Goal: Information Seeking & Learning: Learn about a topic

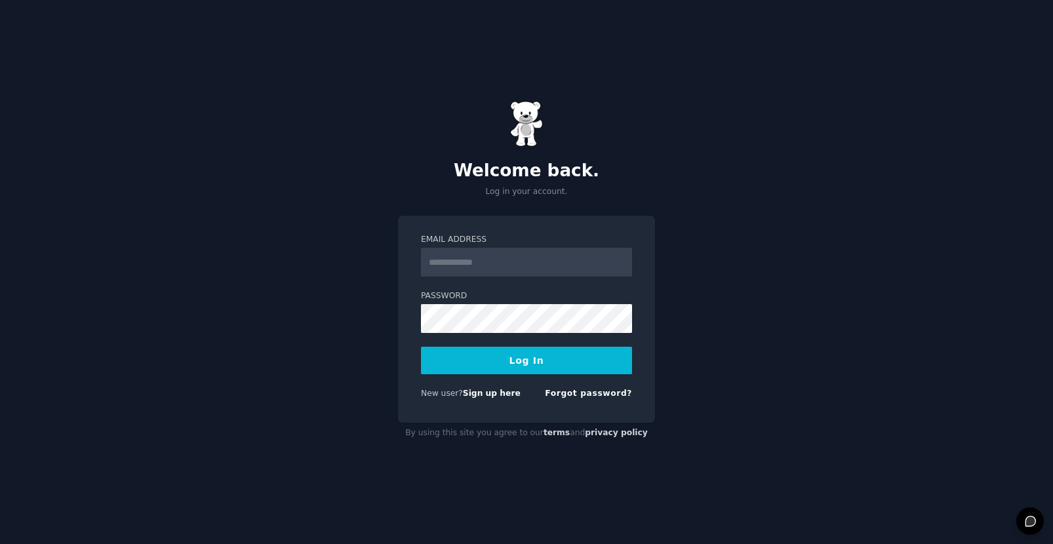
drag, startPoint x: 389, startPoint y: 407, endPoint x: 498, endPoint y: 338, distance: 128.2
click at [390, 406] on div "Welcome back. Log in your account. Email Address Password Log In New user? Sign…" at bounding box center [526, 272] width 1053 height 544
click at [536, 258] on input "Email Address" at bounding box center [526, 262] width 211 height 29
click at [346, 254] on div "Welcome back. Log in your account. Email Address Password Log In New user? Sign…" at bounding box center [526, 272] width 1053 height 544
click at [534, 262] on input "Email Address" at bounding box center [526, 262] width 211 height 29
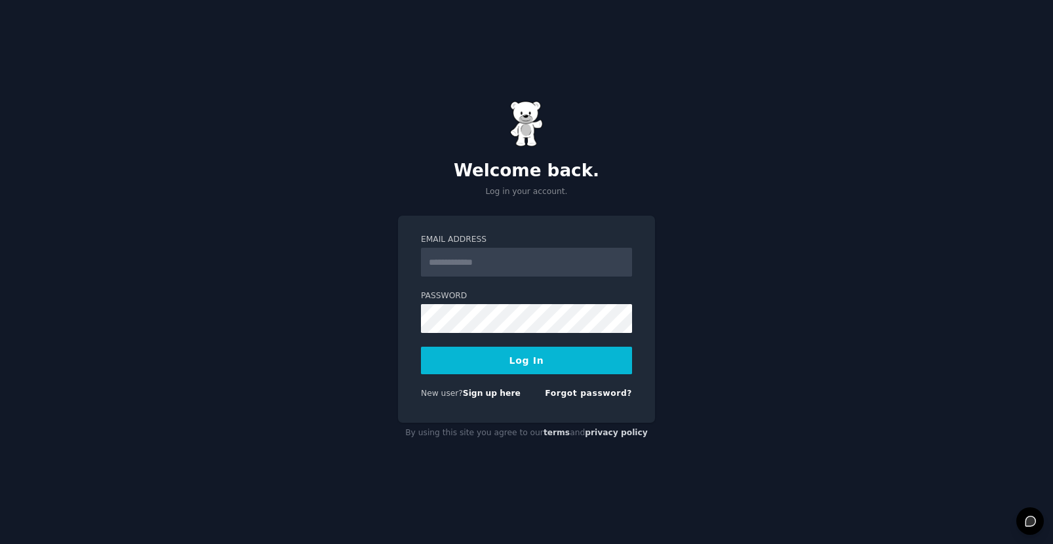
click at [277, 285] on div "Welcome back. Log in your account. Email Address Password Log In New user? Sign…" at bounding box center [526, 272] width 1053 height 544
click at [465, 260] on input "Email Address" at bounding box center [526, 262] width 211 height 29
click at [505, 256] on input "Email Address" at bounding box center [526, 262] width 211 height 29
click at [0, 0] on iframe at bounding box center [0, 0] width 0 height 0
drag, startPoint x: 550, startPoint y: 275, endPoint x: 549, endPoint y: 269, distance: 6.7
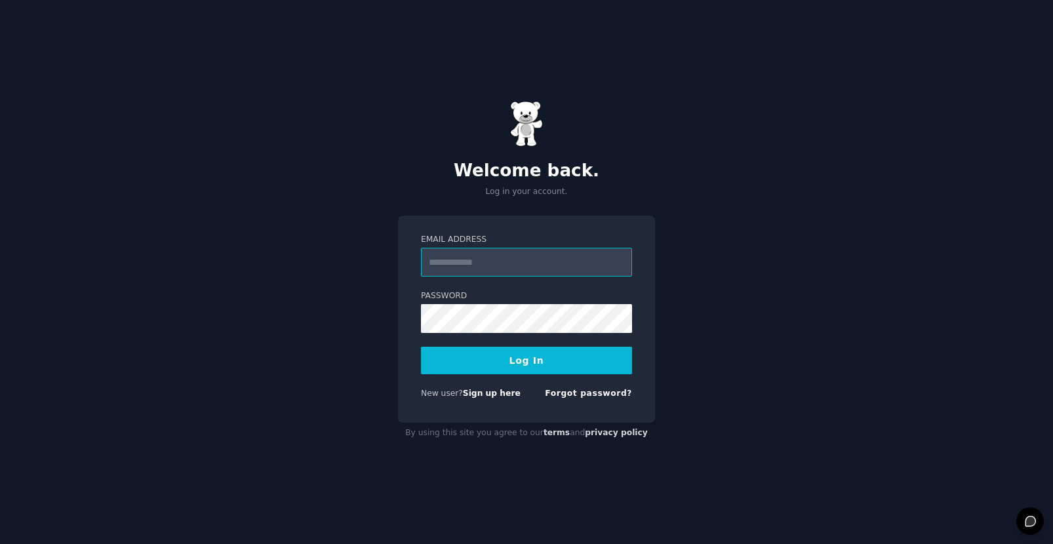
click at [550, 275] on input "Email Address" at bounding box center [526, 262] width 211 height 29
type input "**********"
click at [535, 353] on button "Log In" at bounding box center [526, 361] width 211 height 28
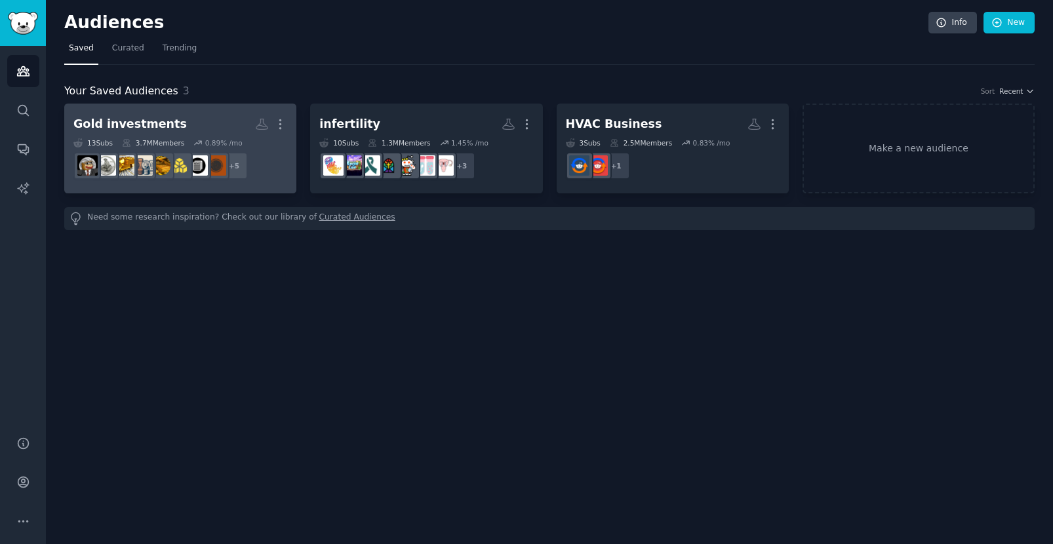
click at [211, 123] on h2 "Gold investments More" at bounding box center [180, 124] width 214 height 23
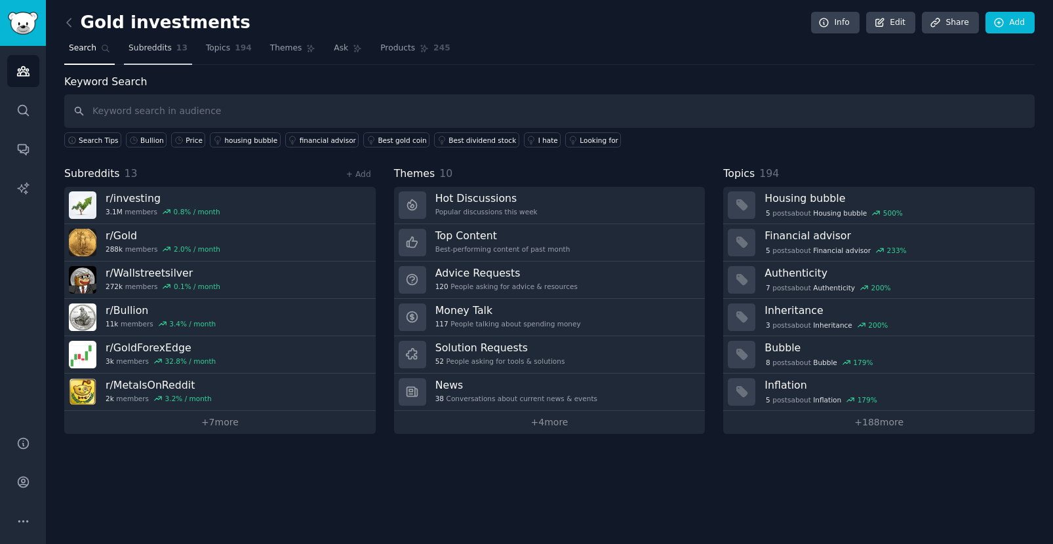
click at [145, 45] on span "Subreddits" at bounding box center [150, 49] width 43 height 12
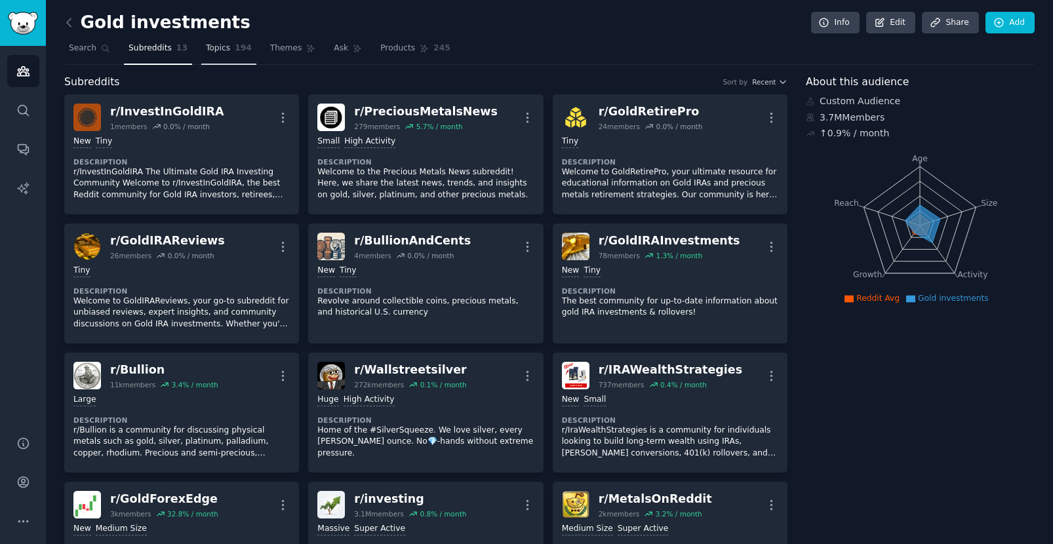
click at [212, 46] on span "Topics" at bounding box center [218, 49] width 24 height 12
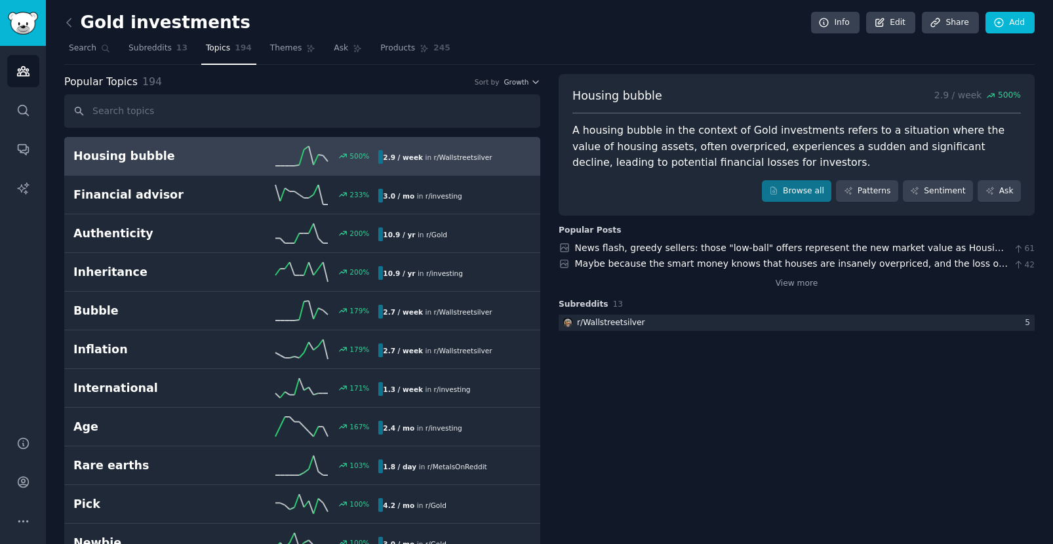
click at [690, 128] on div "A housing bubble in the context of Gold investments refers to a situation where…" at bounding box center [796, 147] width 448 height 49
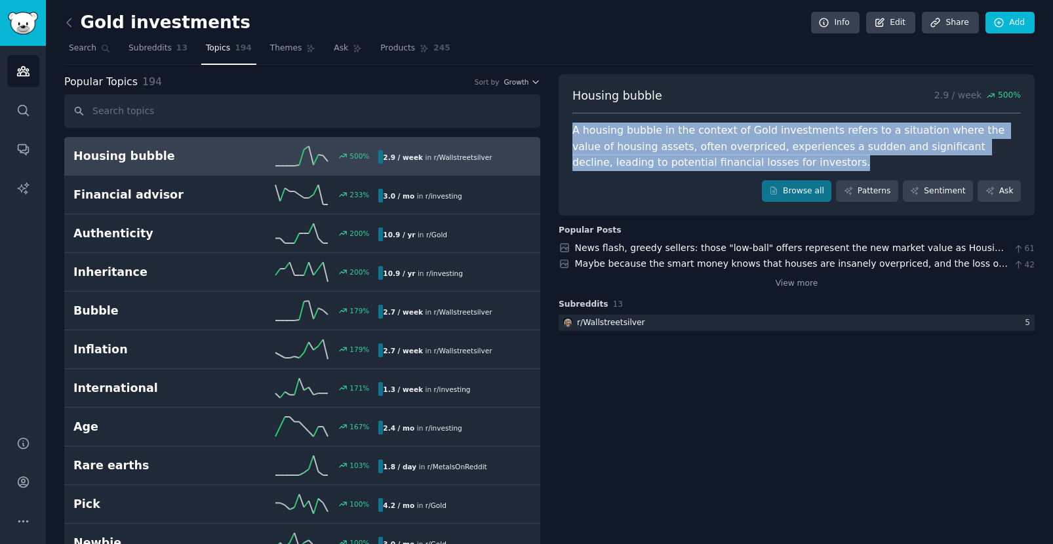
click at [690, 128] on div "A housing bubble in the context of Gold investments refers to a situation where…" at bounding box center [796, 147] width 448 height 49
click at [681, 106] on div at bounding box center [681, 106] width 0 height 0
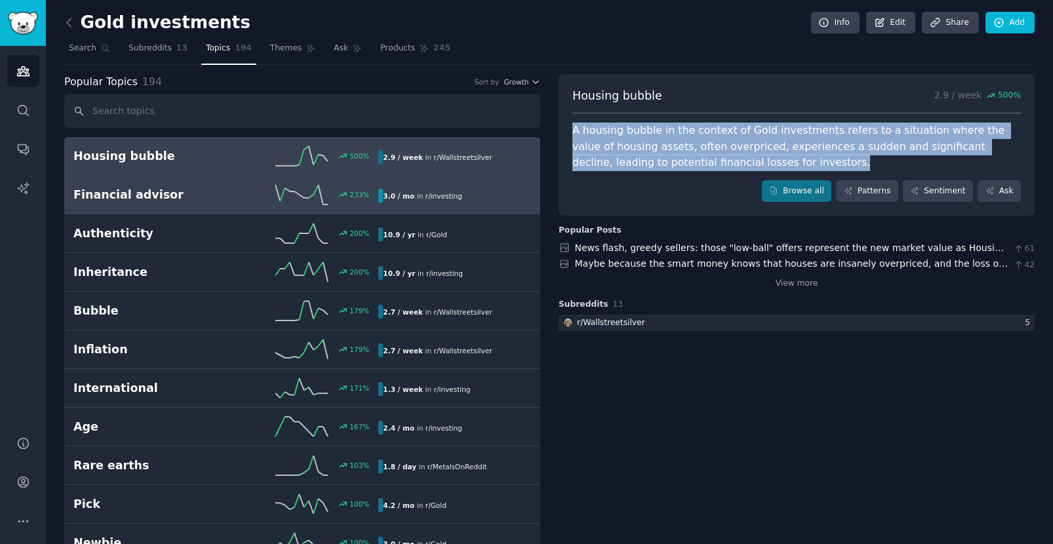
click at [210, 188] on h2 "Financial advisor" at bounding box center [149, 195] width 153 height 16
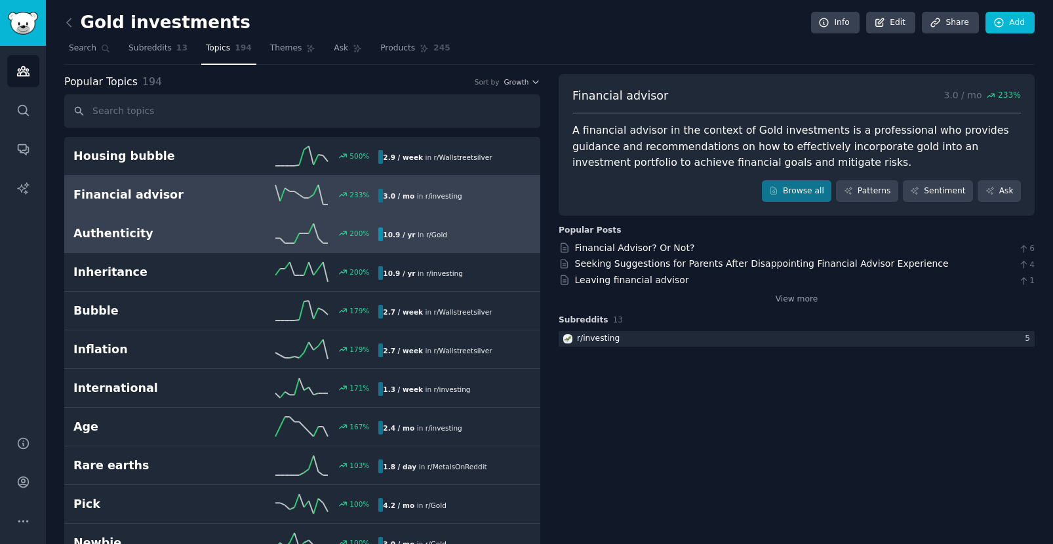
click at [193, 236] on h2 "Authenticity" at bounding box center [149, 234] width 153 height 16
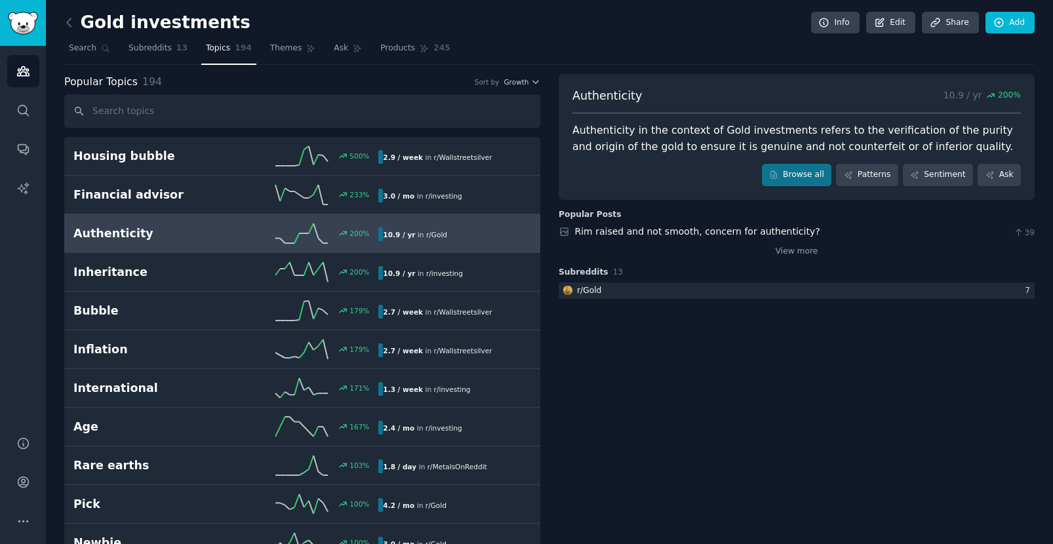
click at [822, 138] on div "Authenticity in the context of Gold investments refers to the verification of t…" at bounding box center [796, 139] width 448 height 32
click at [822, 132] on div "Authenticity in the context of Gold investments refers to the verification of t…" at bounding box center [796, 139] width 448 height 32
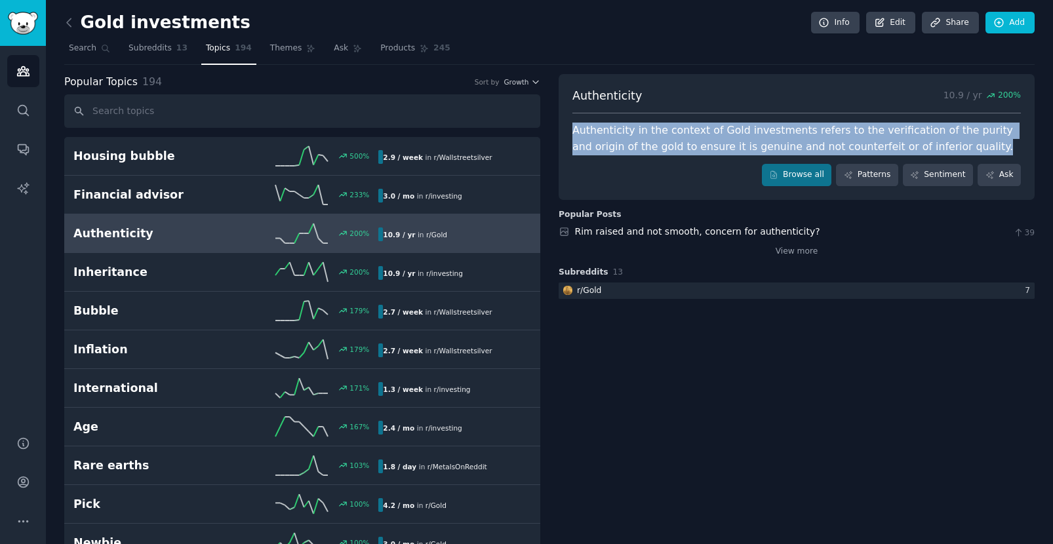
click at [822, 132] on div "Authenticity in the context of Gold investments refers to the verification of t…" at bounding box center [796, 139] width 448 height 32
click at [813, 106] on div at bounding box center [813, 106] width 0 height 0
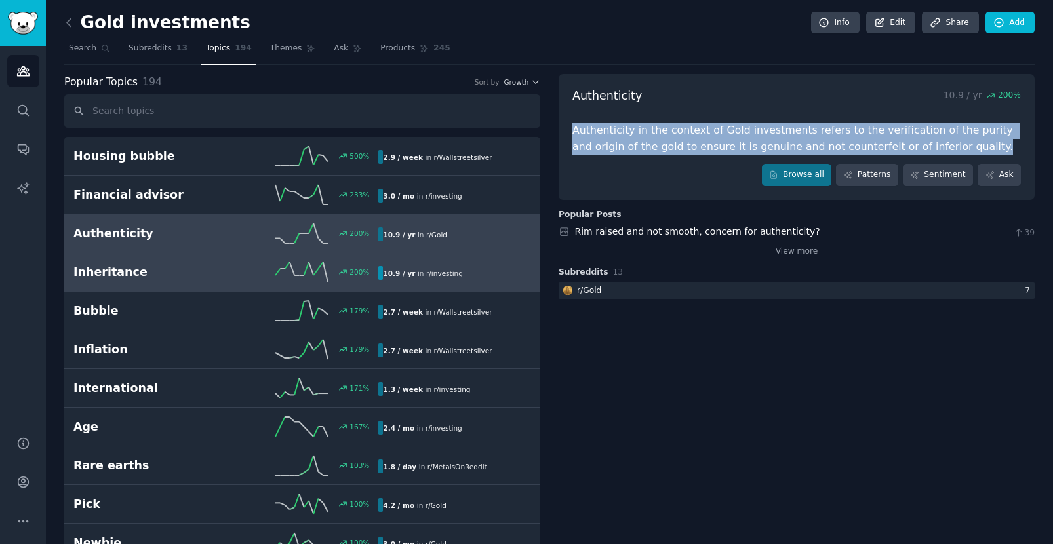
click at [151, 281] on div "Inheritance 200 % 10.9 / yr in r/ investing" at bounding box center [302, 272] width 458 height 20
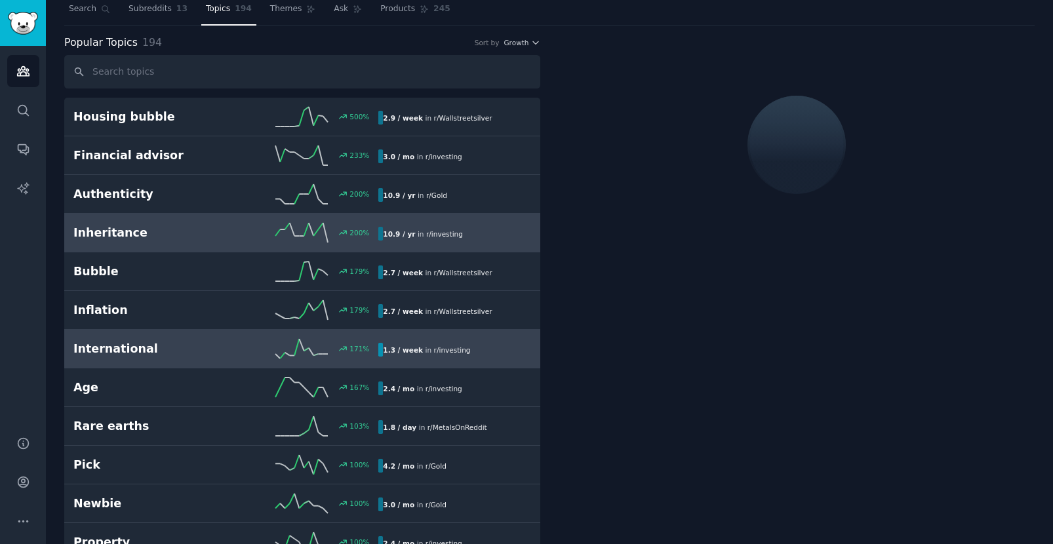
scroll to position [52, 0]
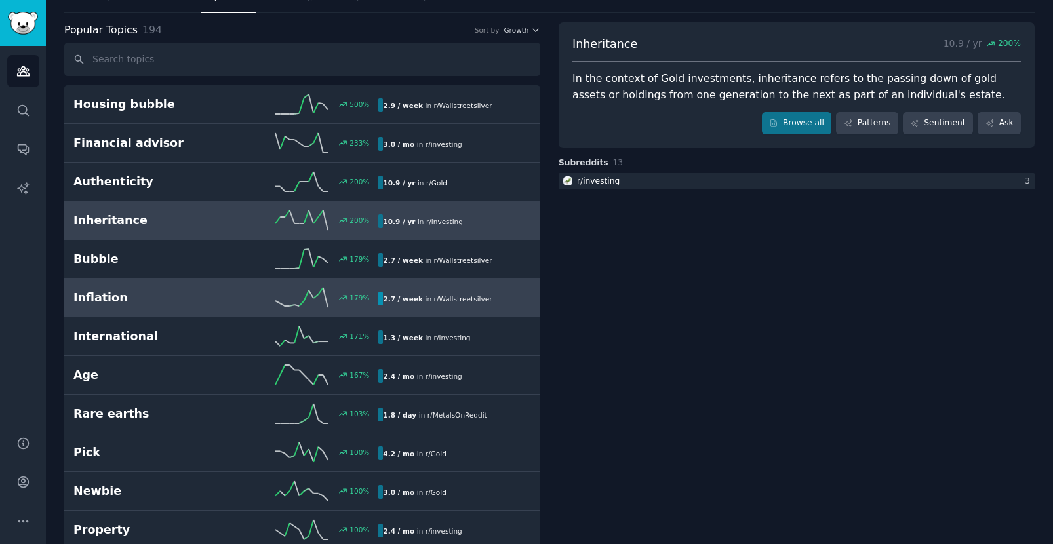
click at [165, 287] on link "Inflation 179 % 2.7 / week in r/ Wallstreetsilver" at bounding box center [302, 298] width 476 height 39
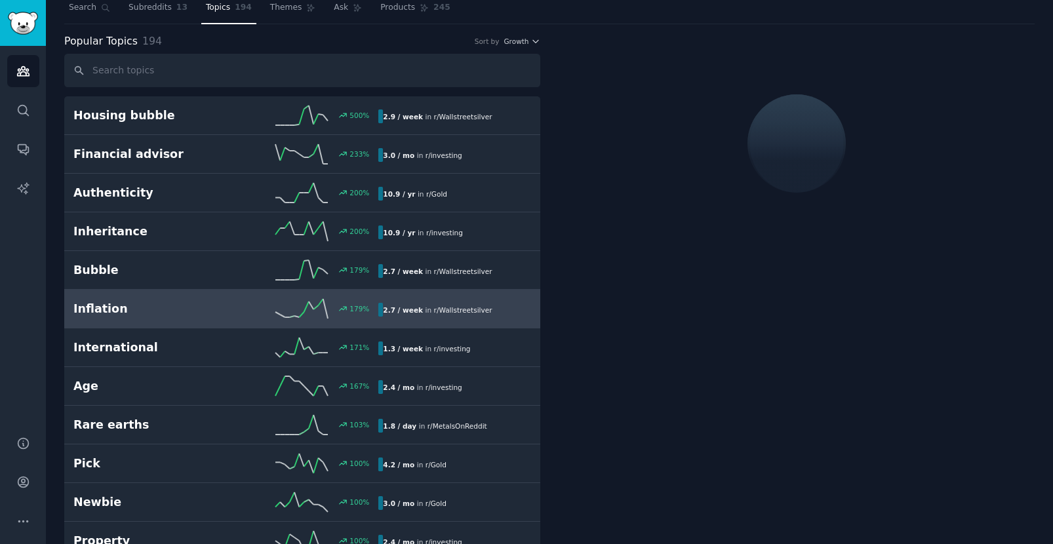
scroll to position [35, 0]
